Goal: Navigation & Orientation: Go to known website

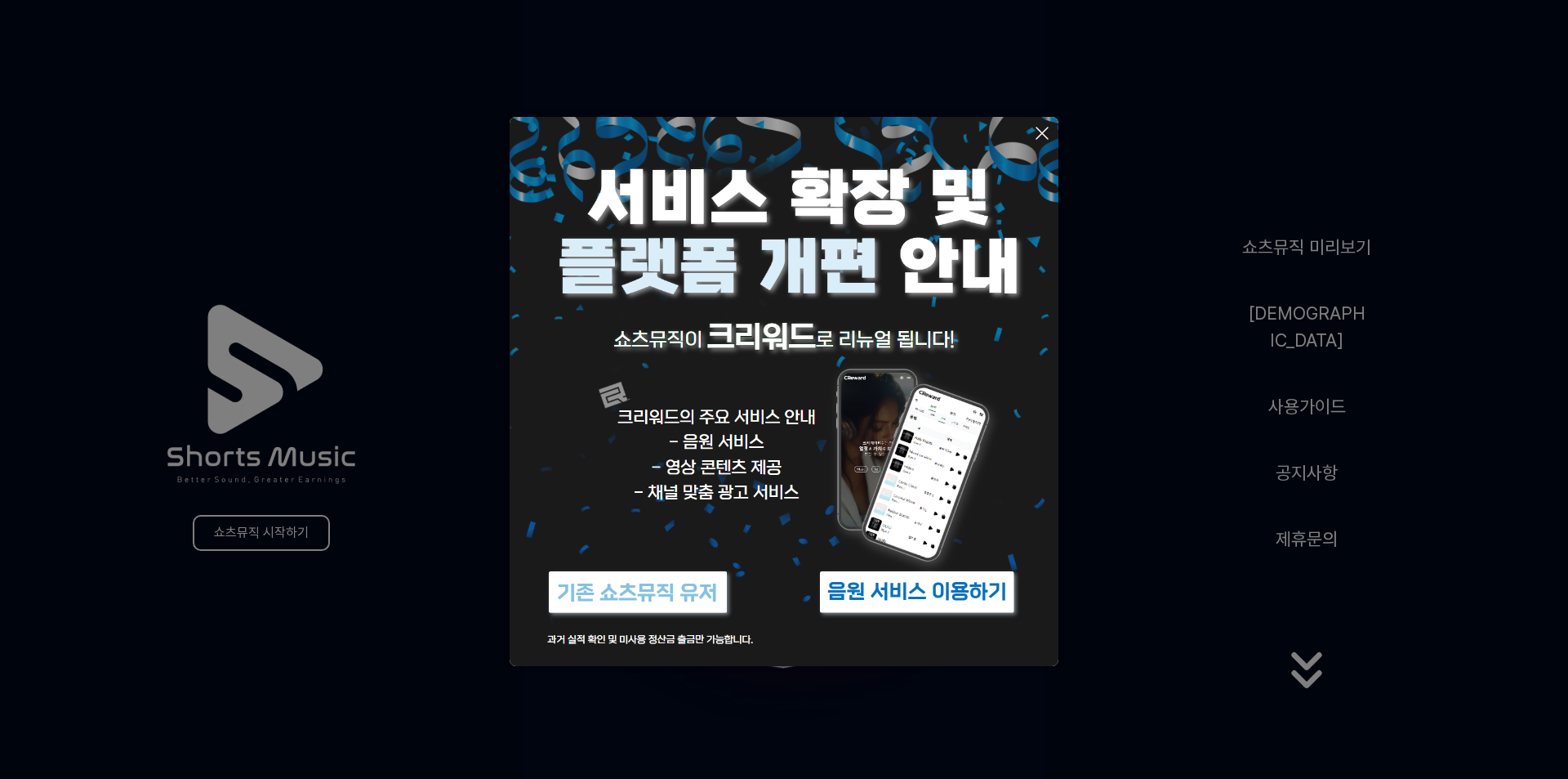
click at [1044, 135] on icon at bounding box center [1042, 133] width 11 height 11
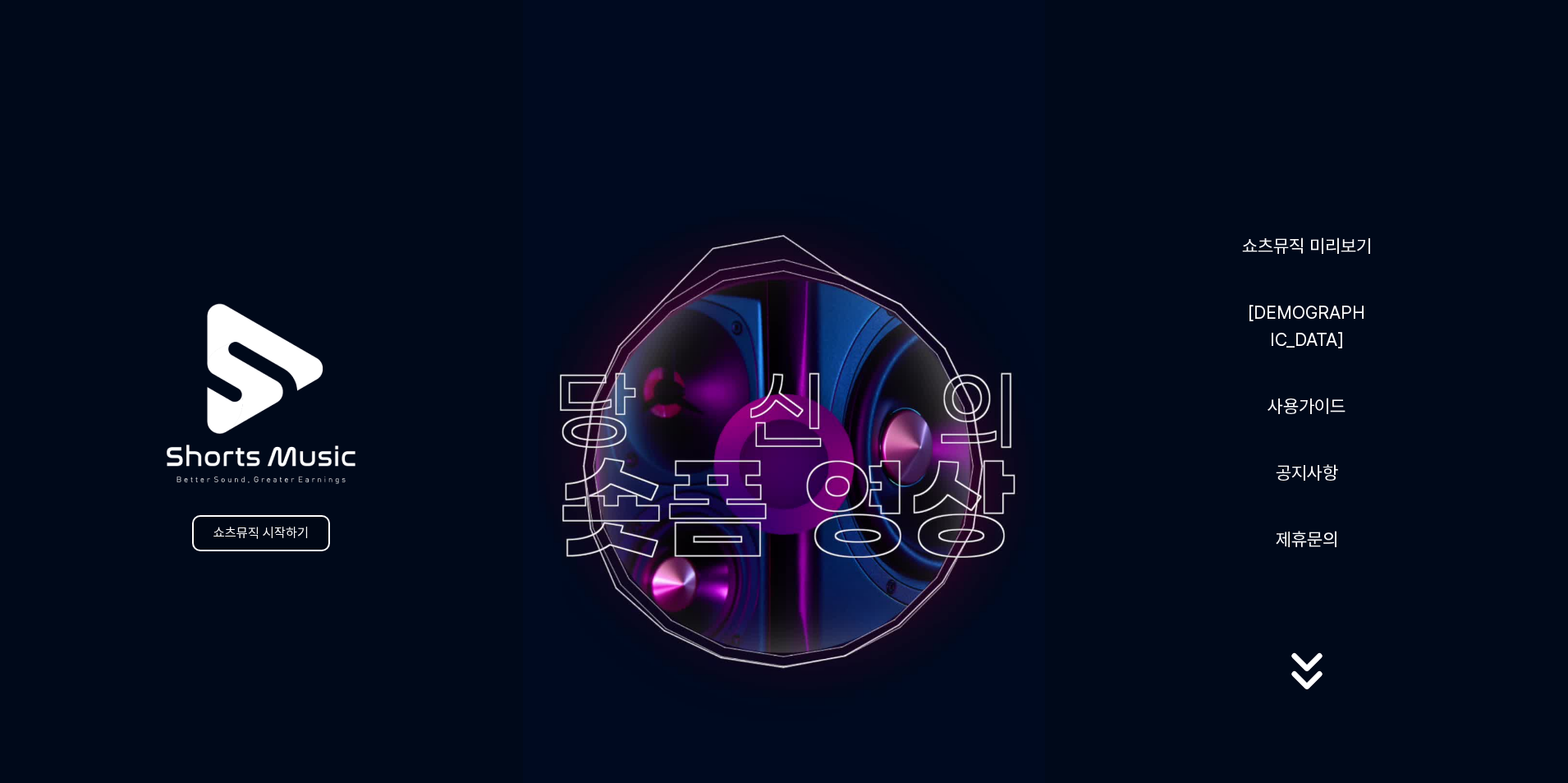
click at [227, 539] on link "쇼츠뮤직 시작하기" at bounding box center [261, 533] width 138 height 36
click at [1294, 682] on icon at bounding box center [1307, 691] width 31 height 18
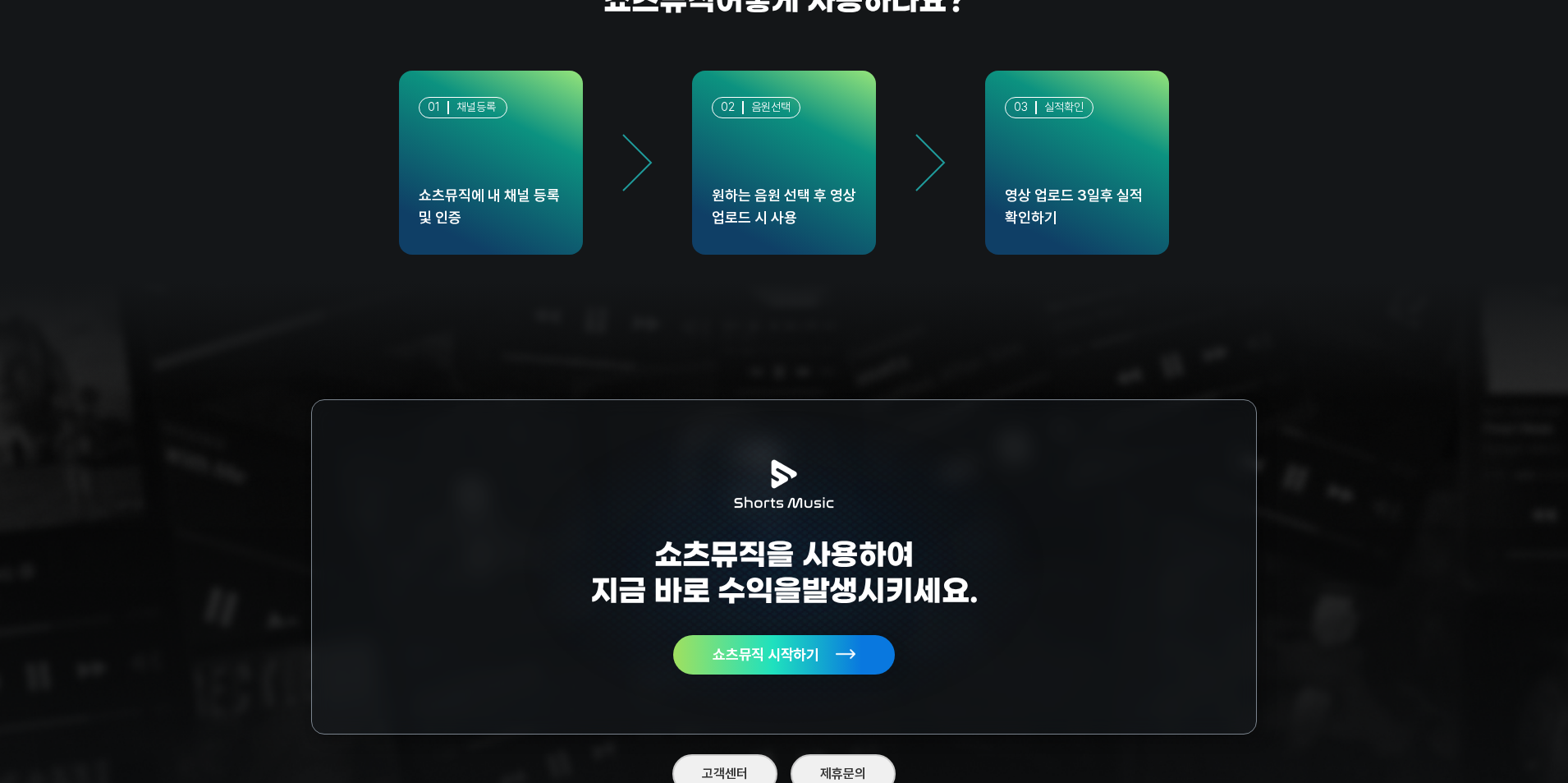
scroll to position [4773, 0]
